Goal: Transaction & Acquisition: Purchase product/service

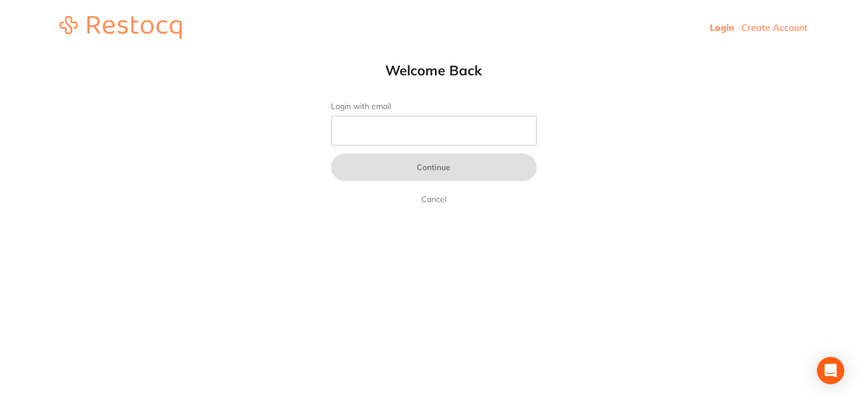
type input "[EMAIL_ADDRESS][DOMAIN_NAME]"
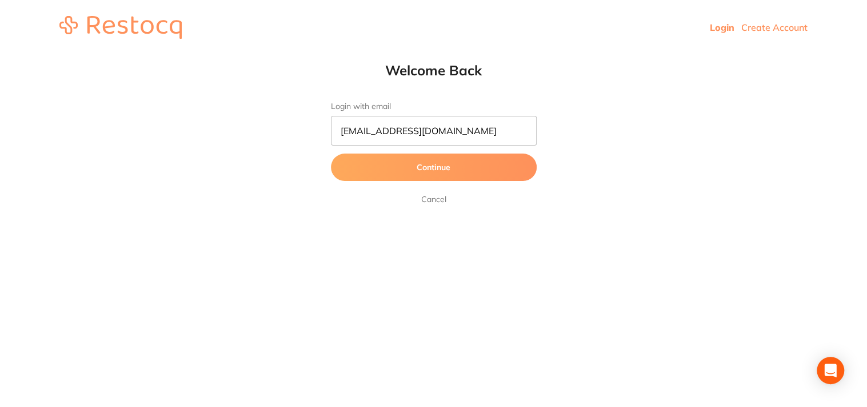
click at [410, 163] on button "Continue" at bounding box center [434, 167] width 206 height 27
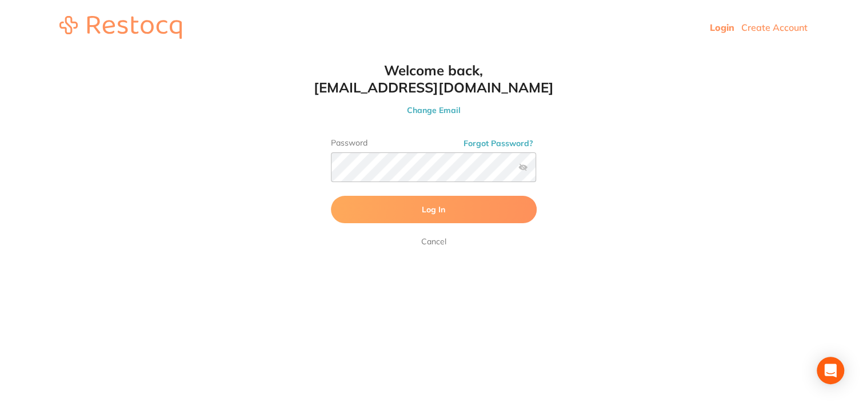
click at [521, 165] on label at bounding box center [522, 167] width 9 height 9
click at [536, 171] on input "checkbox" at bounding box center [536, 171] width 0 height 0
click at [521, 165] on label at bounding box center [522, 167] width 9 height 9
click at [536, 171] on input "checkbox" at bounding box center [536, 171] width 0 height 0
click at [491, 202] on button "Log In" at bounding box center [434, 209] width 206 height 27
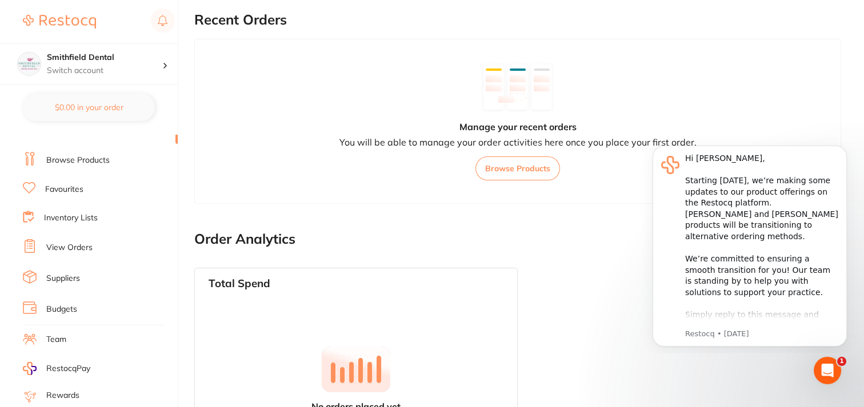
scroll to position [14, 0]
click at [57, 274] on link "Suppliers" at bounding box center [63, 278] width 34 height 11
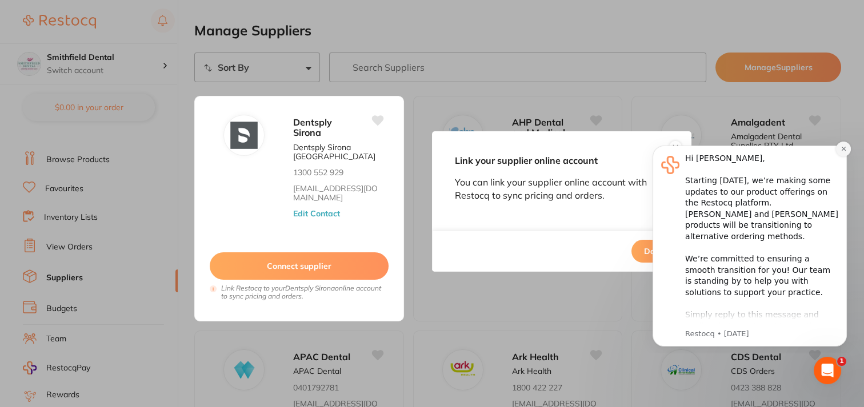
click at [844, 147] on icon "Dismiss notification" at bounding box center [843, 149] width 4 height 4
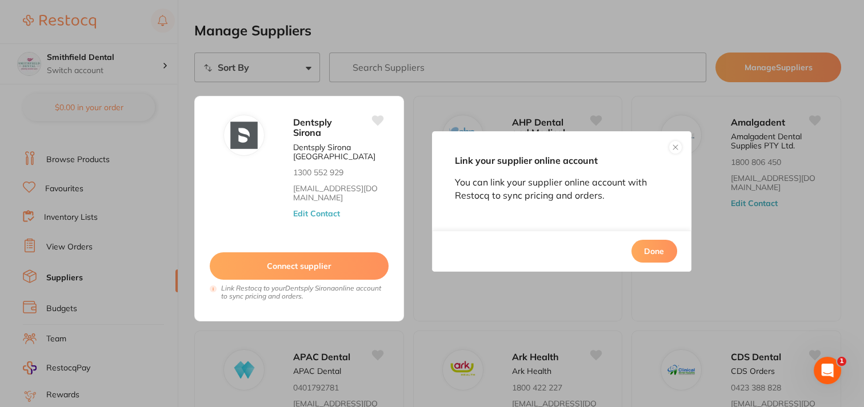
click at [670, 146] on button at bounding box center [676, 148] width 14 height 14
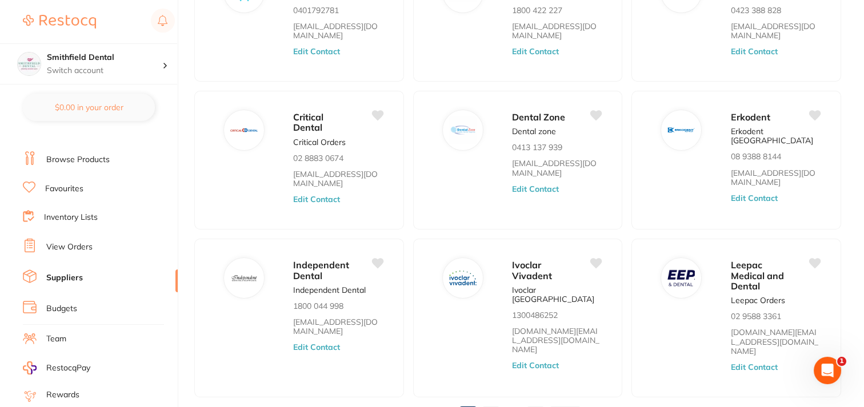
scroll to position [435, 0]
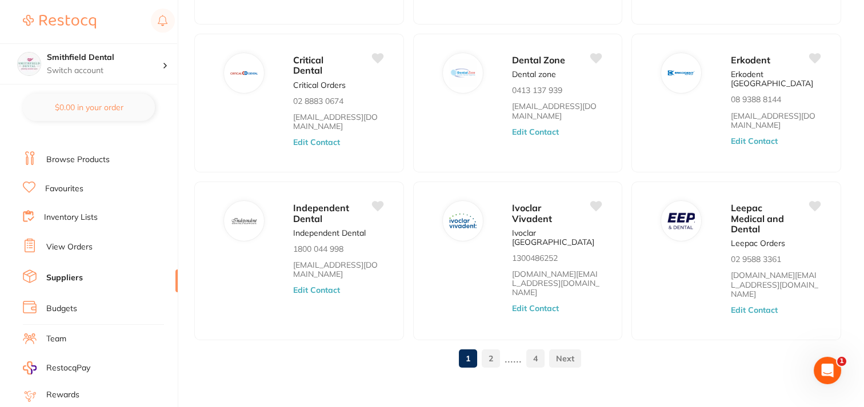
click at [493, 350] on link "2" at bounding box center [491, 358] width 18 height 23
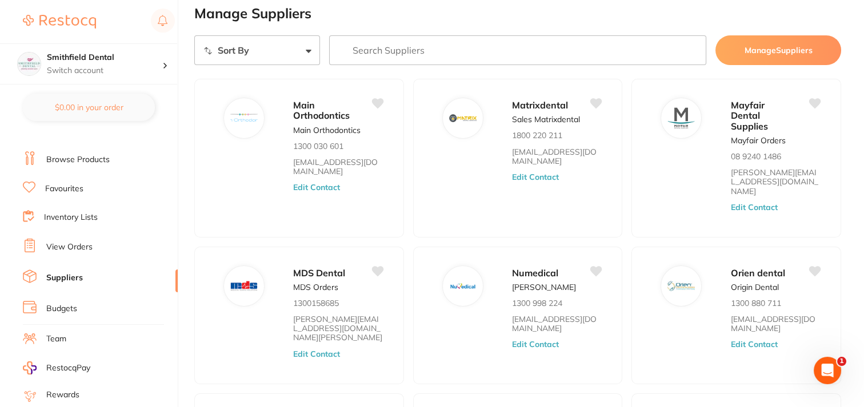
scroll to position [0, 0]
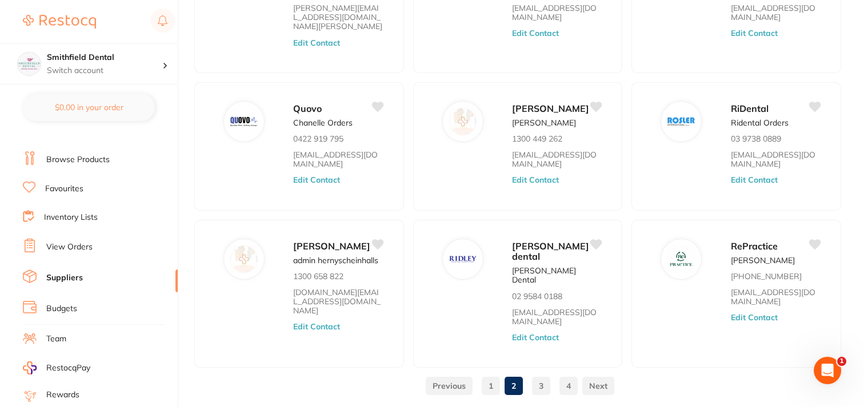
click at [545, 375] on link "3" at bounding box center [541, 386] width 18 height 23
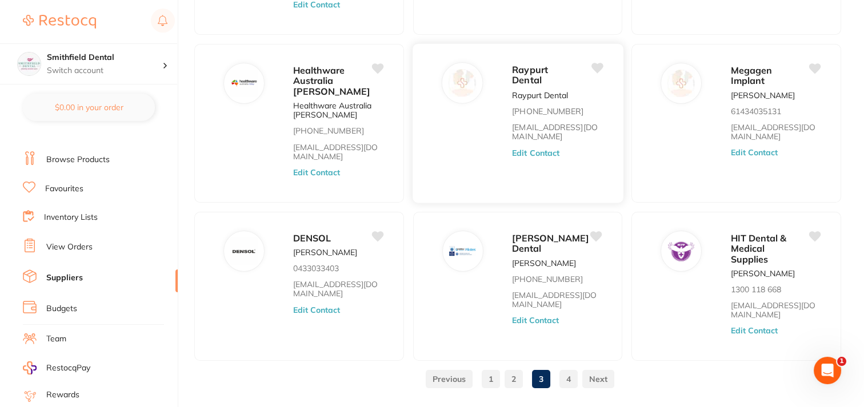
scroll to position [409, 0]
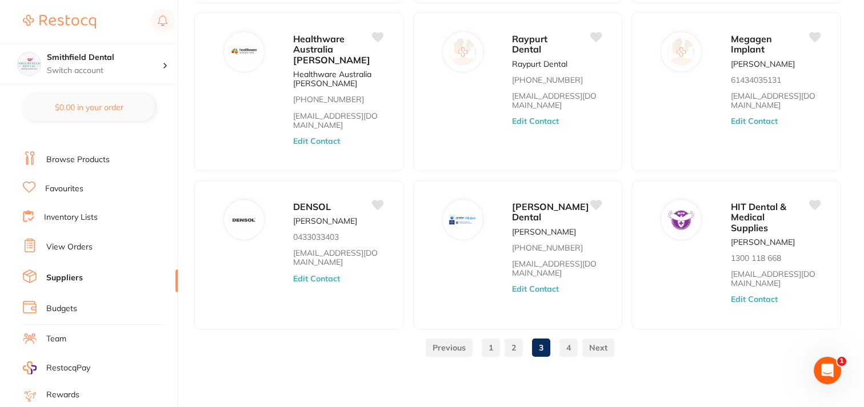
click at [567, 346] on link "4" at bounding box center [568, 348] width 18 height 23
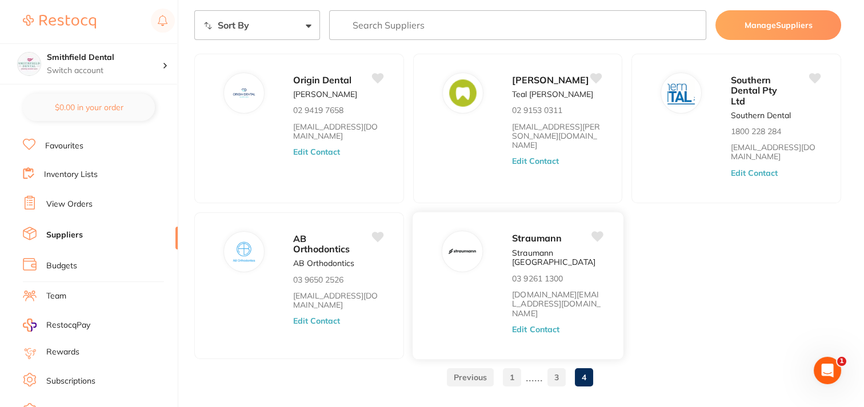
scroll to position [39, 0]
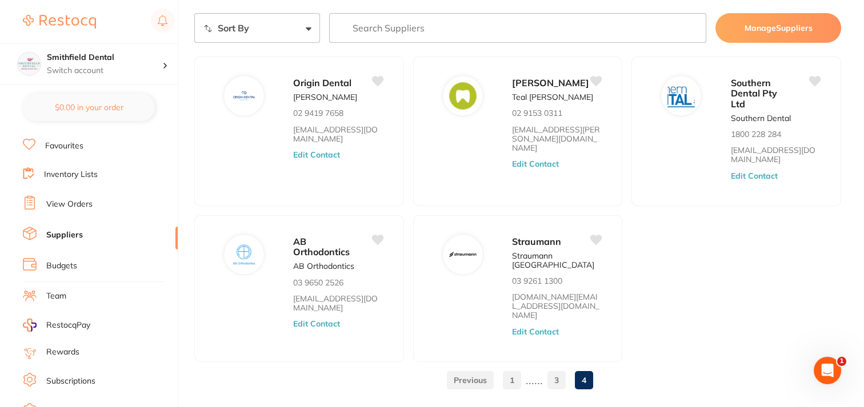
click at [549, 369] on link "3" at bounding box center [556, 380] width 18 height 23
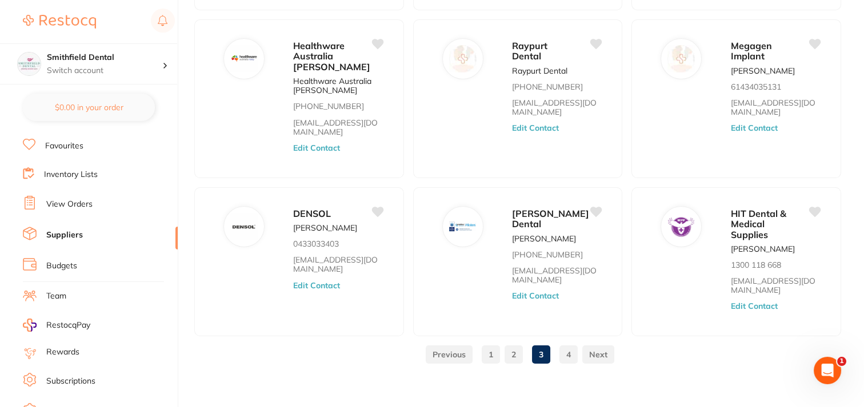
scroll to position [395, 0]
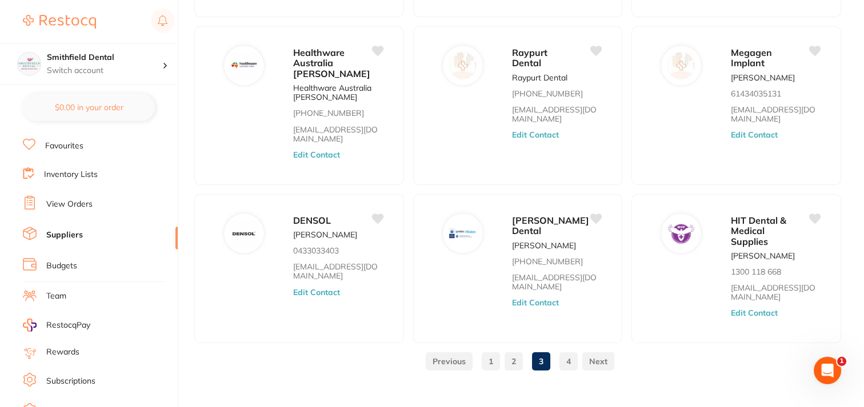
click at [510, 360] on link "2" at bounding box center [514, 361] width 18 height 23
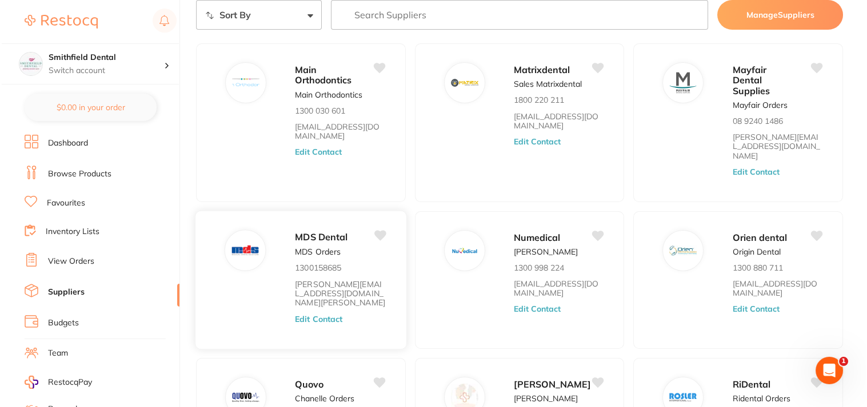
scroll to position [0, 0]
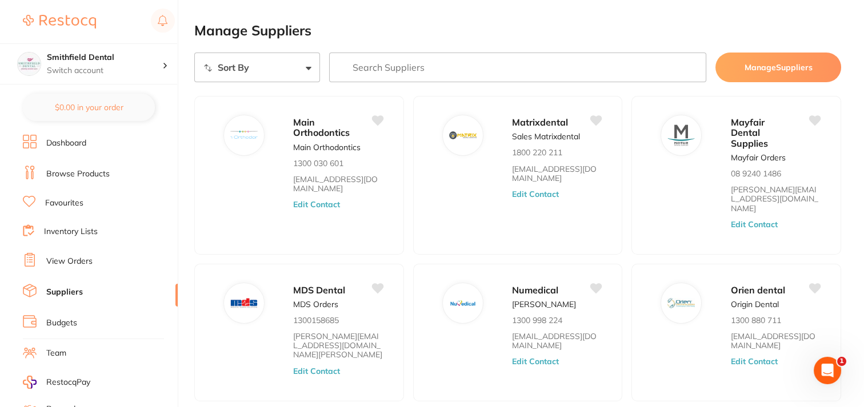
click at [104, 169] on link "Browse Products" at bounding box center [77, 174] width 63 height 11
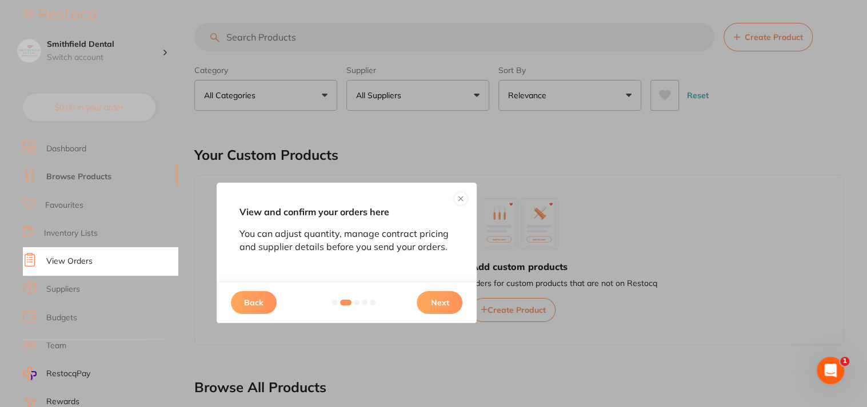
click at [465, 194] on button at bounding box center [461, 199] width 14 height 14
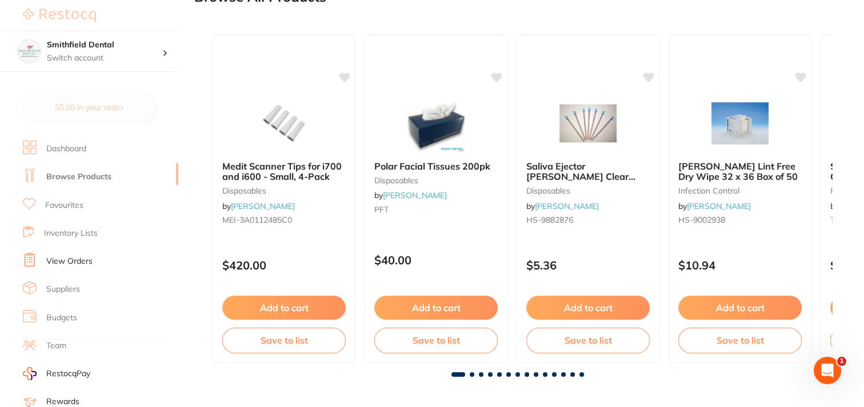
scroll to position [391, 0]
click at [469, 373] on div at bounding box center [517, 375] width 629 height 5
click at [473, 373] on span at bounding box center [472, 375] width 5 height 5
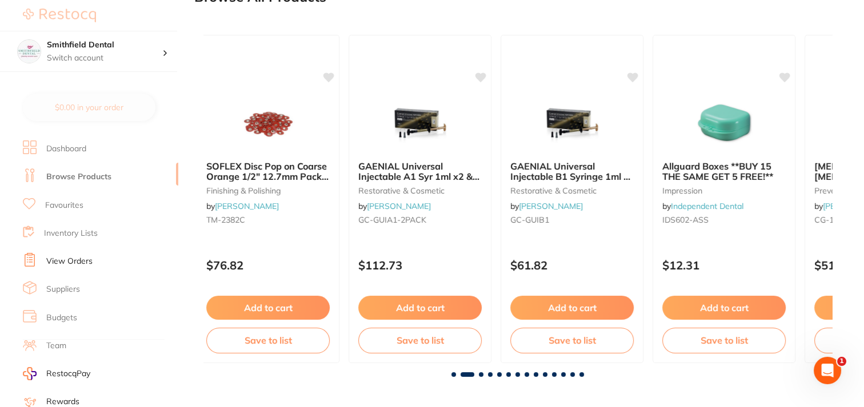
scroll to position [0, 629]
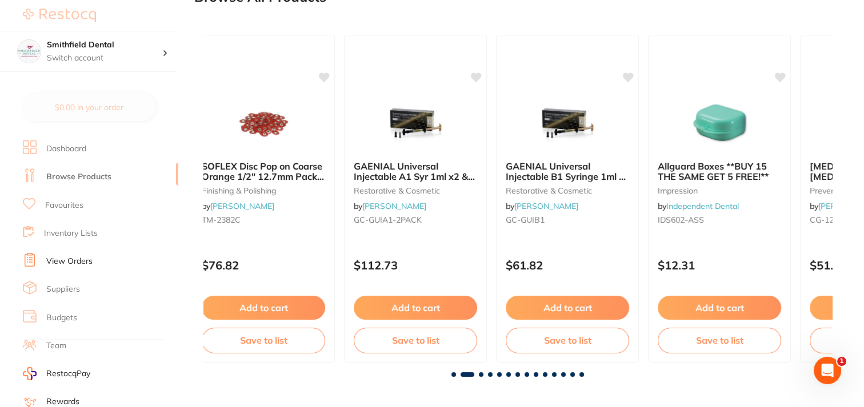
click at [479, 373] on span at bounding box center [481, 375] width 5 height 5
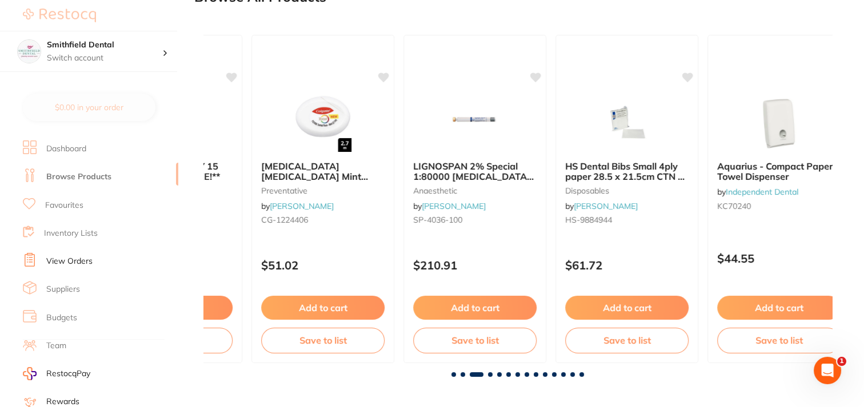
scroll to position [0, 1257]
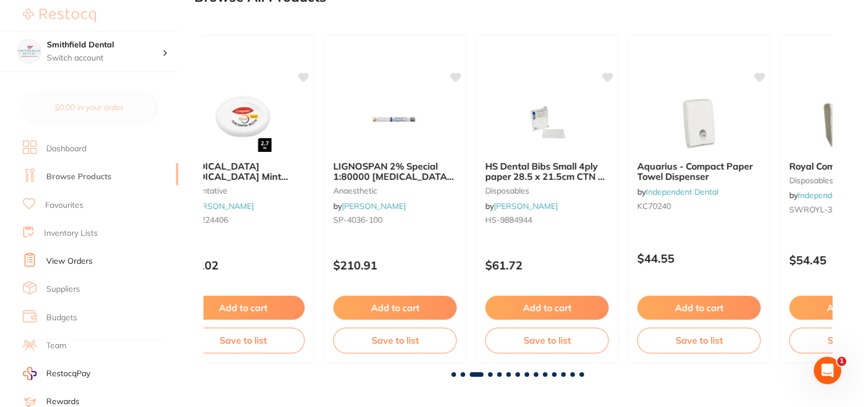
click at [491, 375] on span at bounding box center [490, 375] width 5 height 5
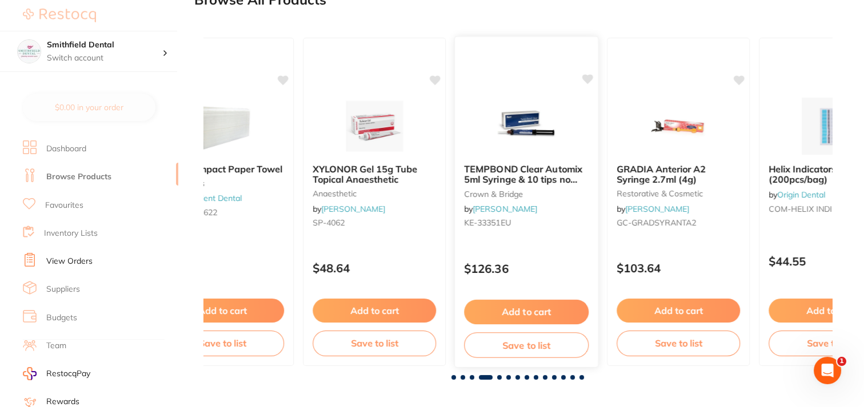
scroll to position [391, 0]
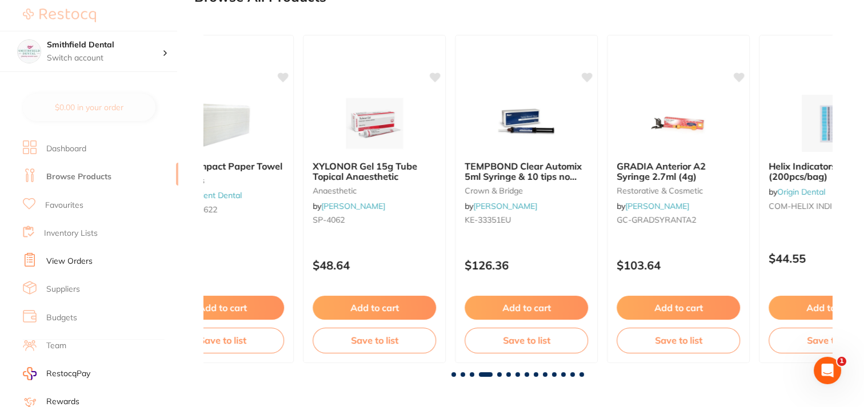
click at [498, 374] on span at bounding box center [499, 375] width 5 height 5
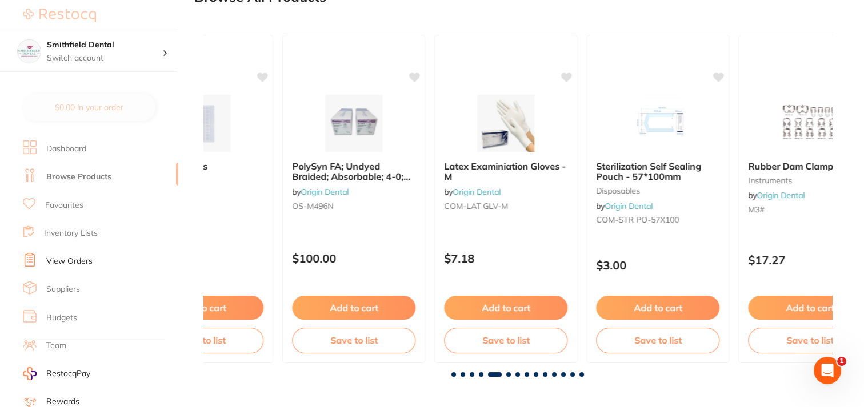
click at [510, 373] on span at bounding box center [508, 375] width 5 height 5
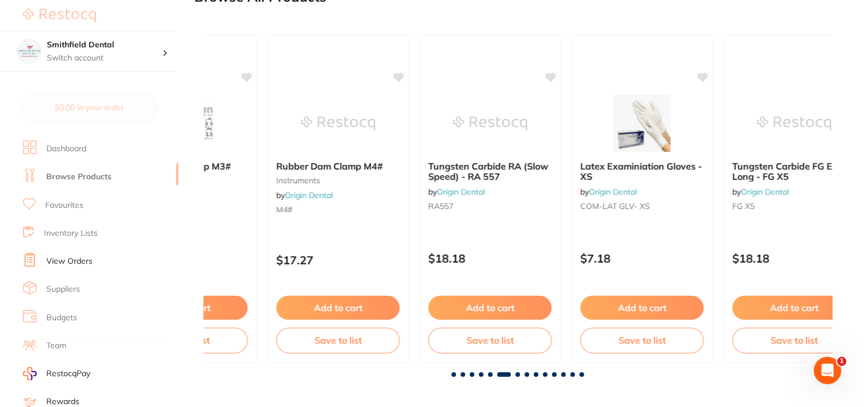
scroll to position [0, 3143]
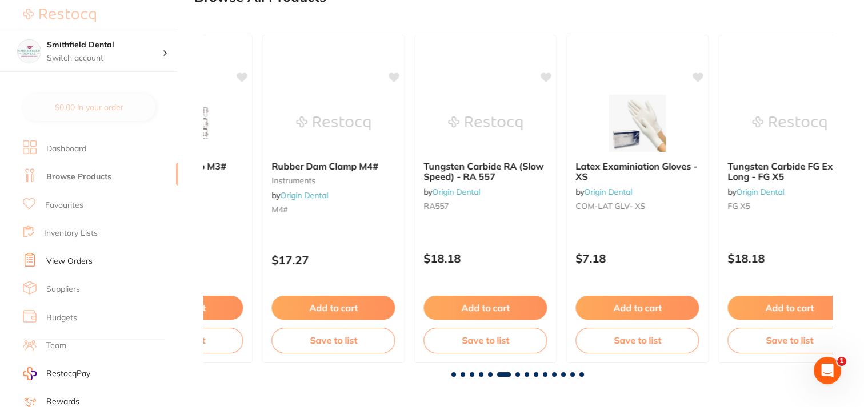
click at [518, 373] on span at bounding box center [517, 375] width 5 height 5
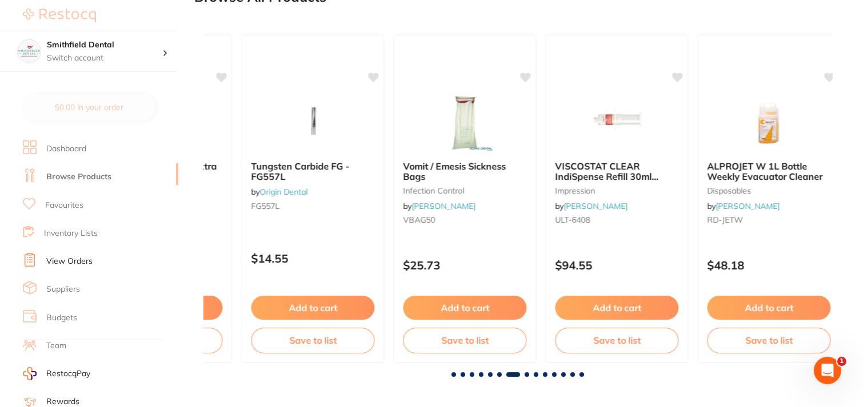
scroll to position [377, 0]
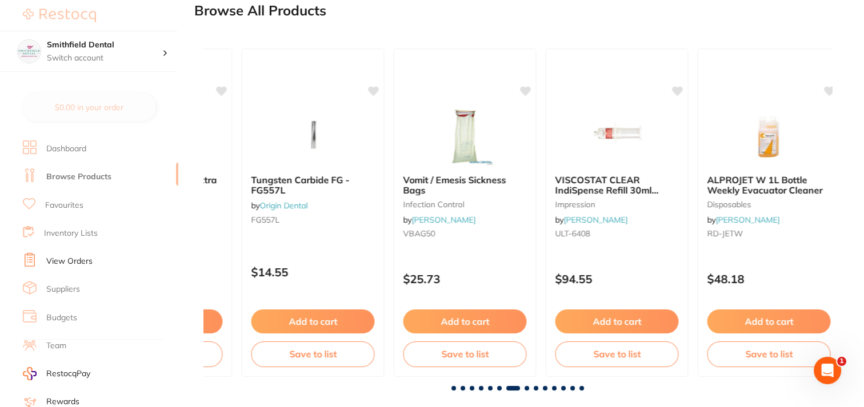
click at [525, 386] on span at bounding box center [527, 388] width 5 height 5
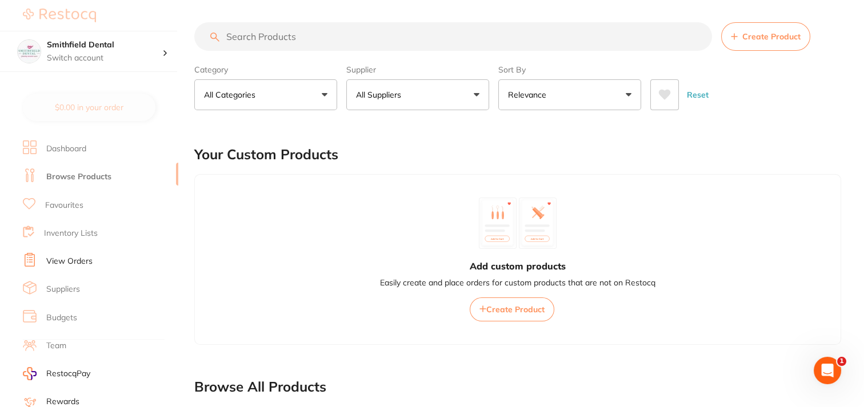
scroll to position [0, 0]
click at [59, 148] on div "$0.00 Smithfield Dental Switch account Smithfield Dental $0.00 in your order Da…" at bounding box center [432, 203] width 864 height 407
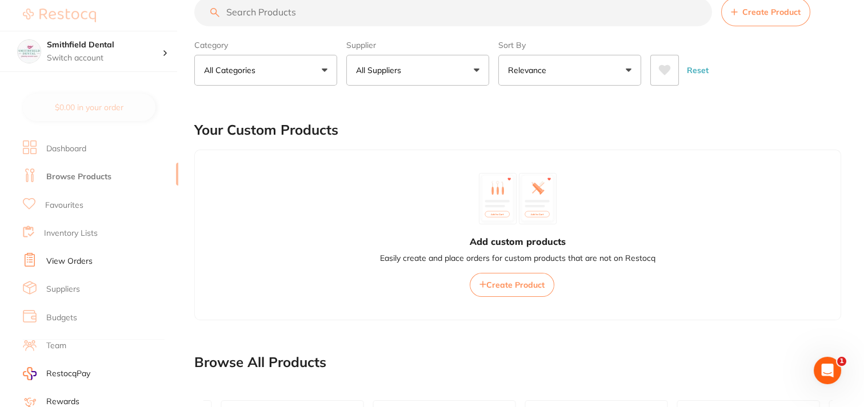
scroll to position [29, 0]
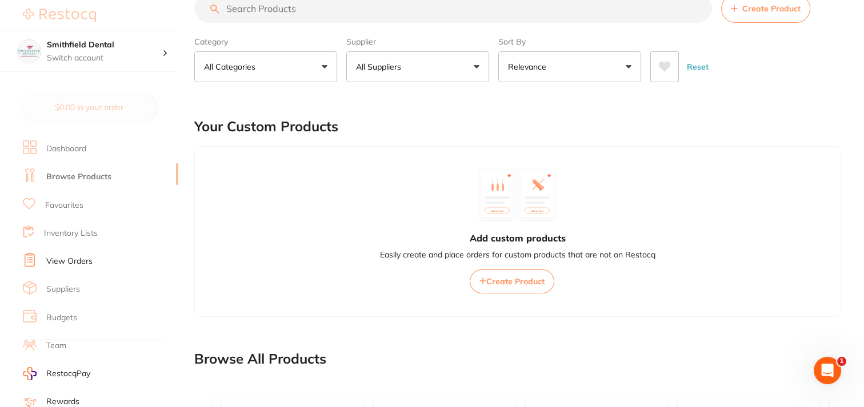
click at [53, 289] on div "$0.00 Smithfield Dental Switch account Smithfield Dental $0.00 in your order Da…" at bounding box center [432, 174] width 864 height 407
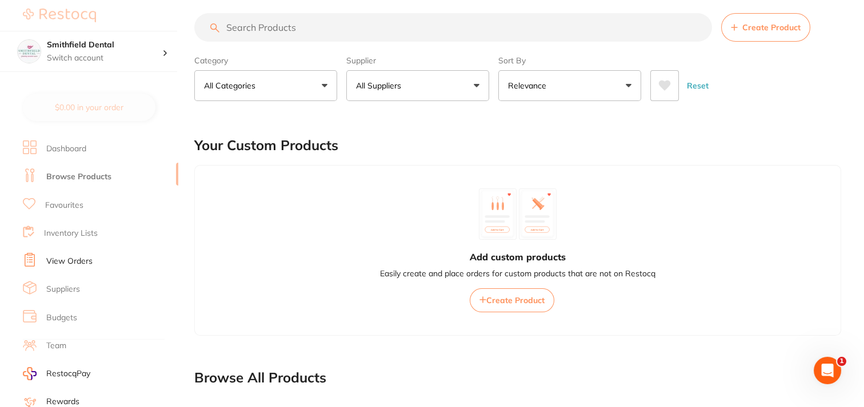
scroll to position [0, 0]
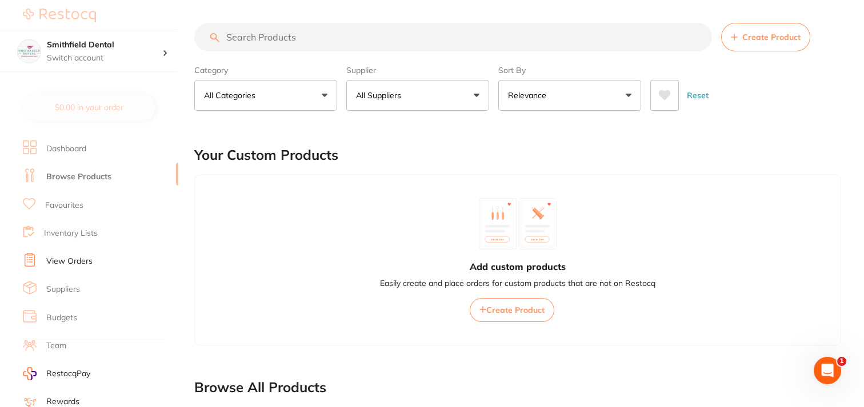
click at [86, 178] on div "$0.00 Smithfield Dental Switch account Smithfield Dental $0.00 in your order Da…" at bounding box center [432, 203] width 864 height 407
click at [329, 33] on input "search" at bounding box center [453, 37] width 518 height 29
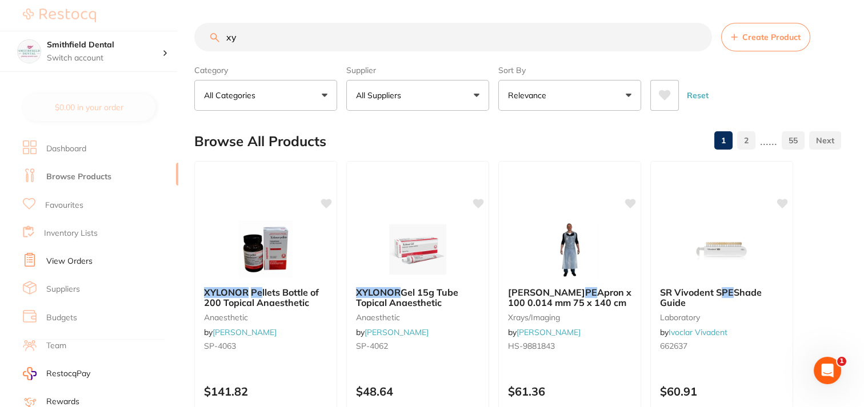
type input "x"
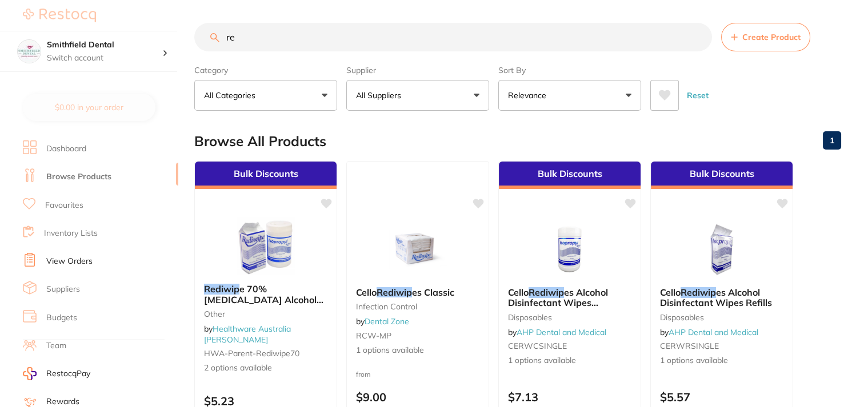
type input "r"
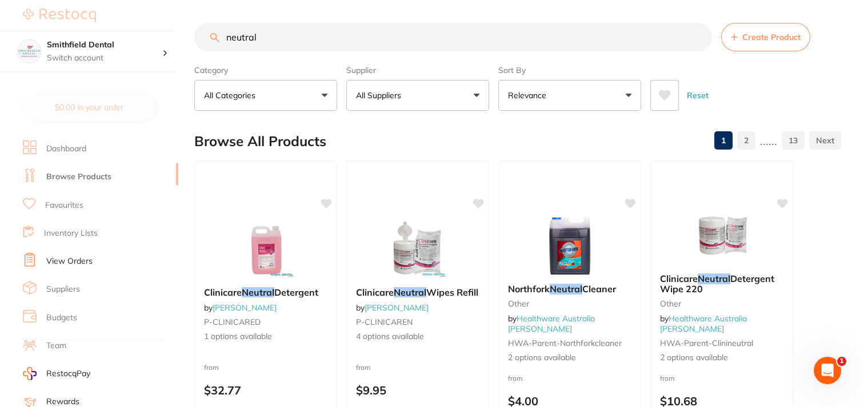
type input "neutral"
click at [56, 285] on div "$0.00 Smithfield Dental Switch account Smithfield Dental $0.00 in your order Da…" at bounding box center [432, 203] width 864 height 407
click at [61, 290] on div "$0.00 Smithfield Dental Switch account Smithfield Dental $0.00 in your order Da…" at bounding box center [432, 203] width 864 height 407
